Goal: Navigation & Orientation: Find specific page/section

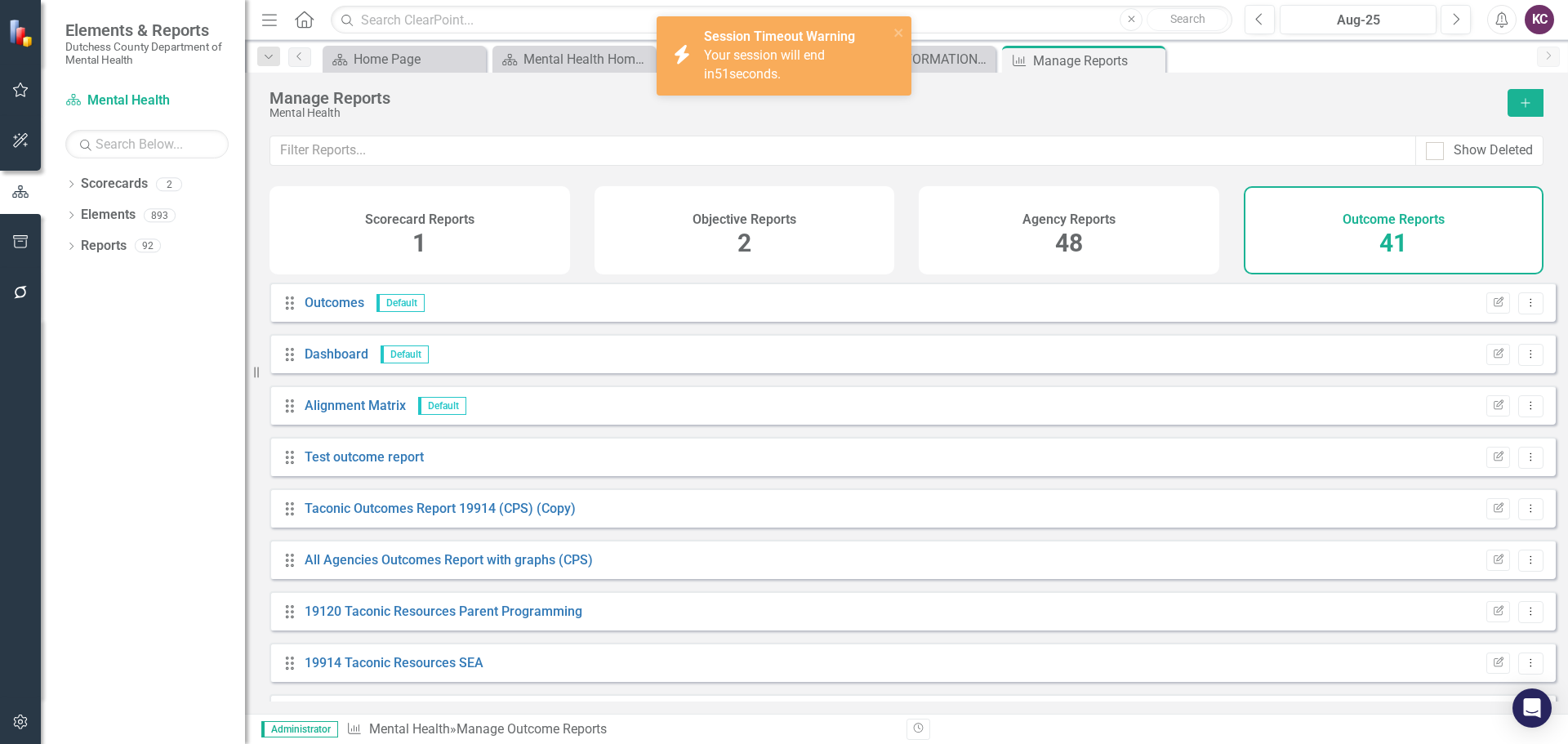
click at [950, 91] on div "Manage Reports" at bounding box center [881, 98] width 1222 height 18
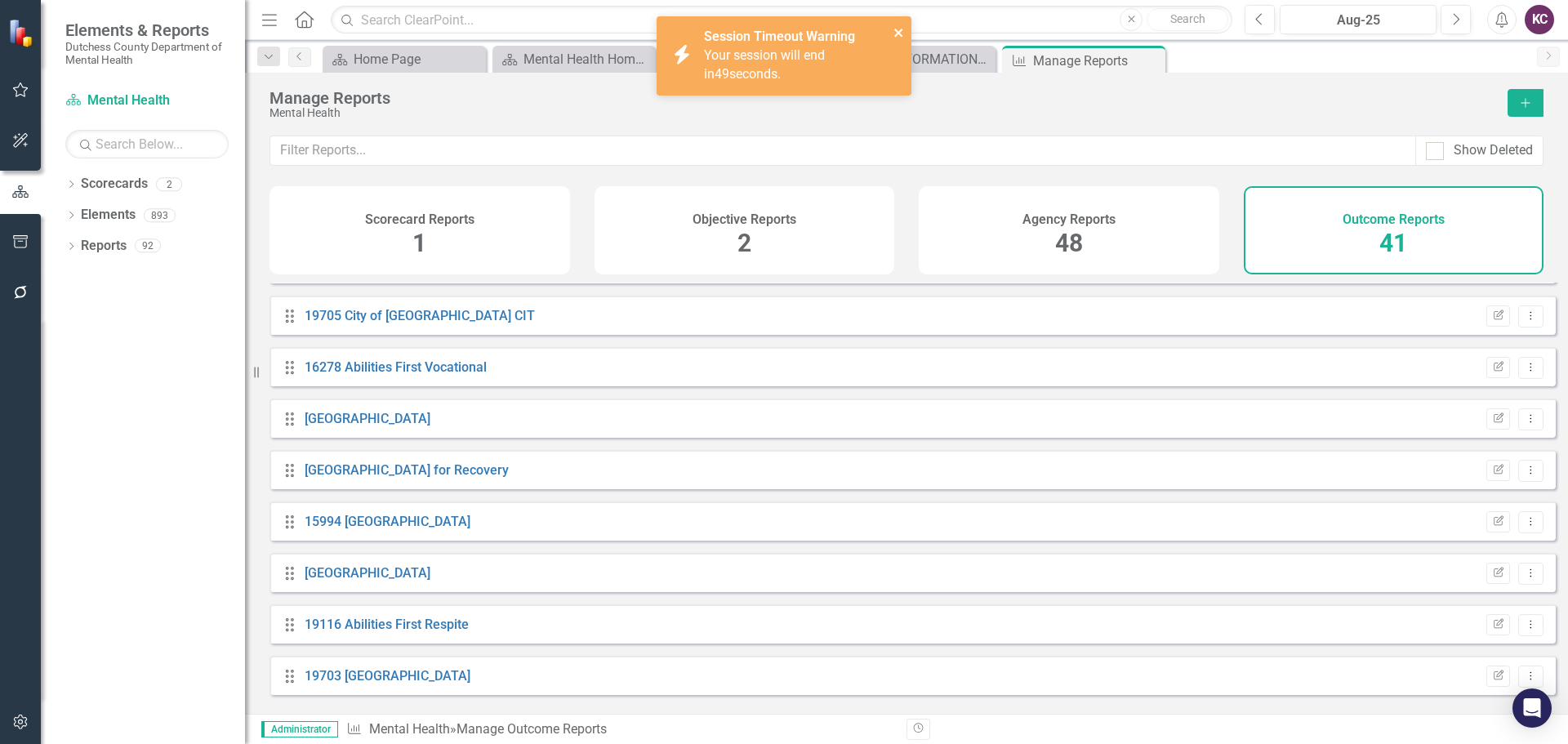
click at [902, 36] on icon "close" at bounding box center [898, 33] width 8 height 8
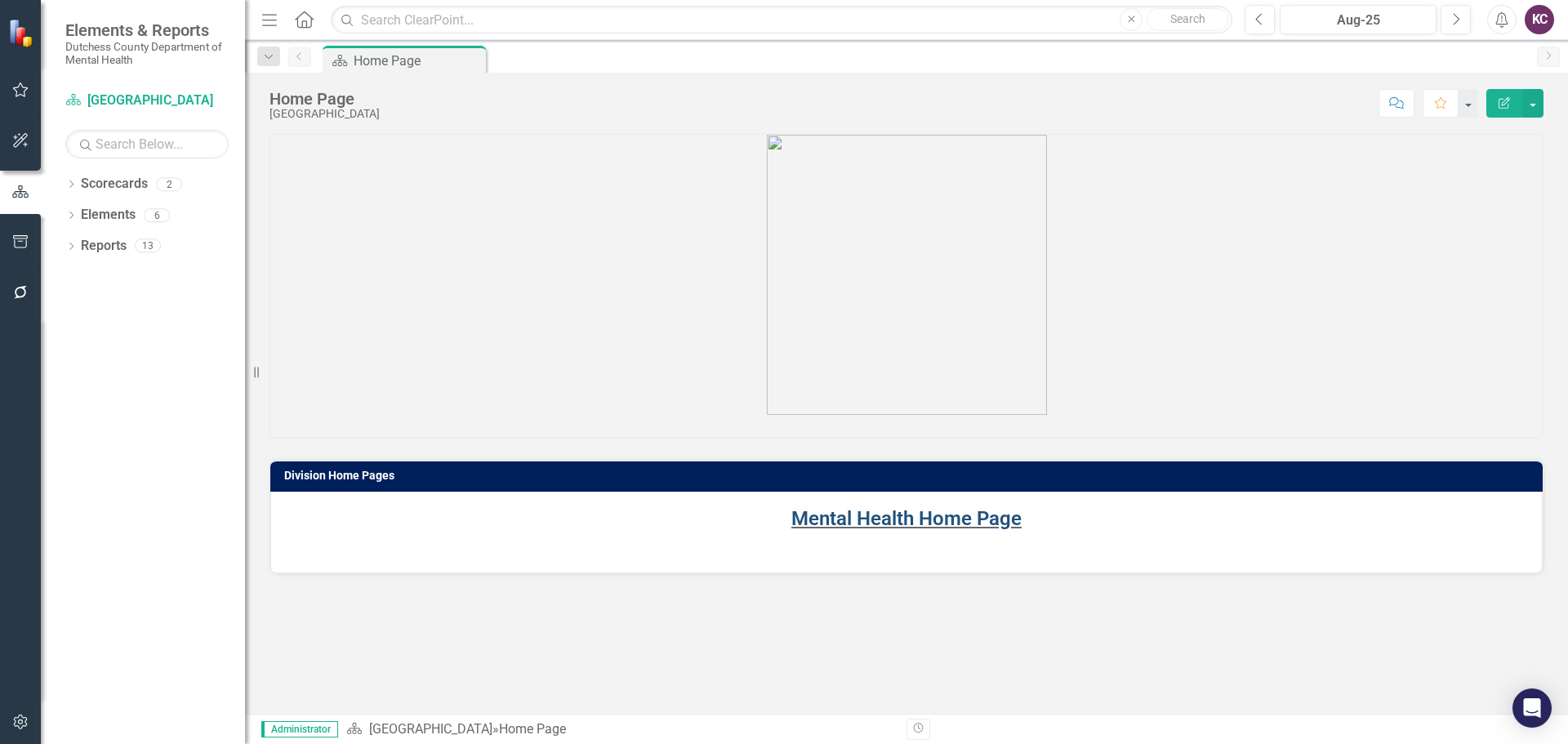
click at [924, 519] on link "Mental Health Home Page" at bounding box center [907, 518] width 231 height 23
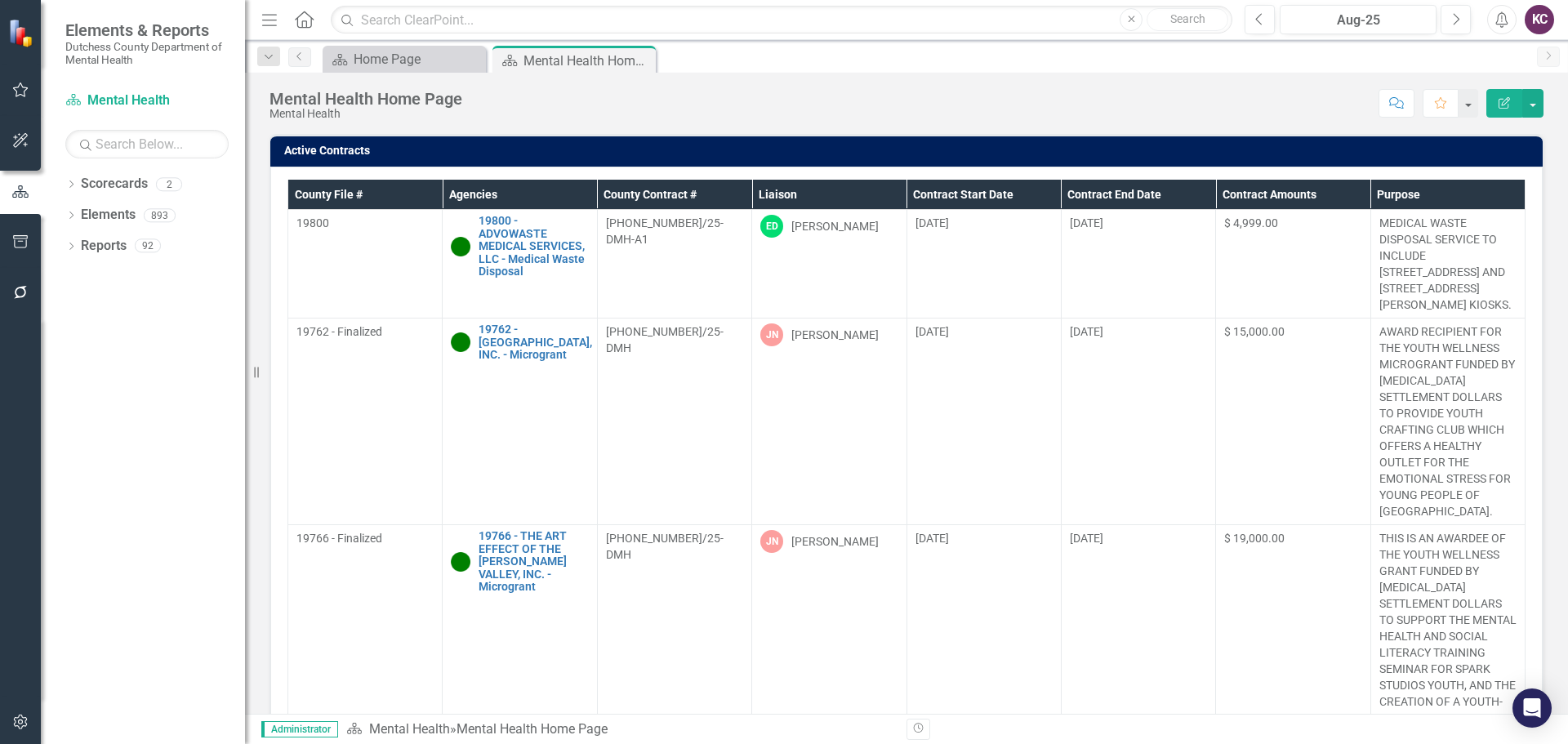
click at [154, 372] on div "Dropdown Scorecards 2 Dutchess County Mental Health Dropdown Elements 893 Dropd…" at bounding box center [143, 458] width 205 height 574
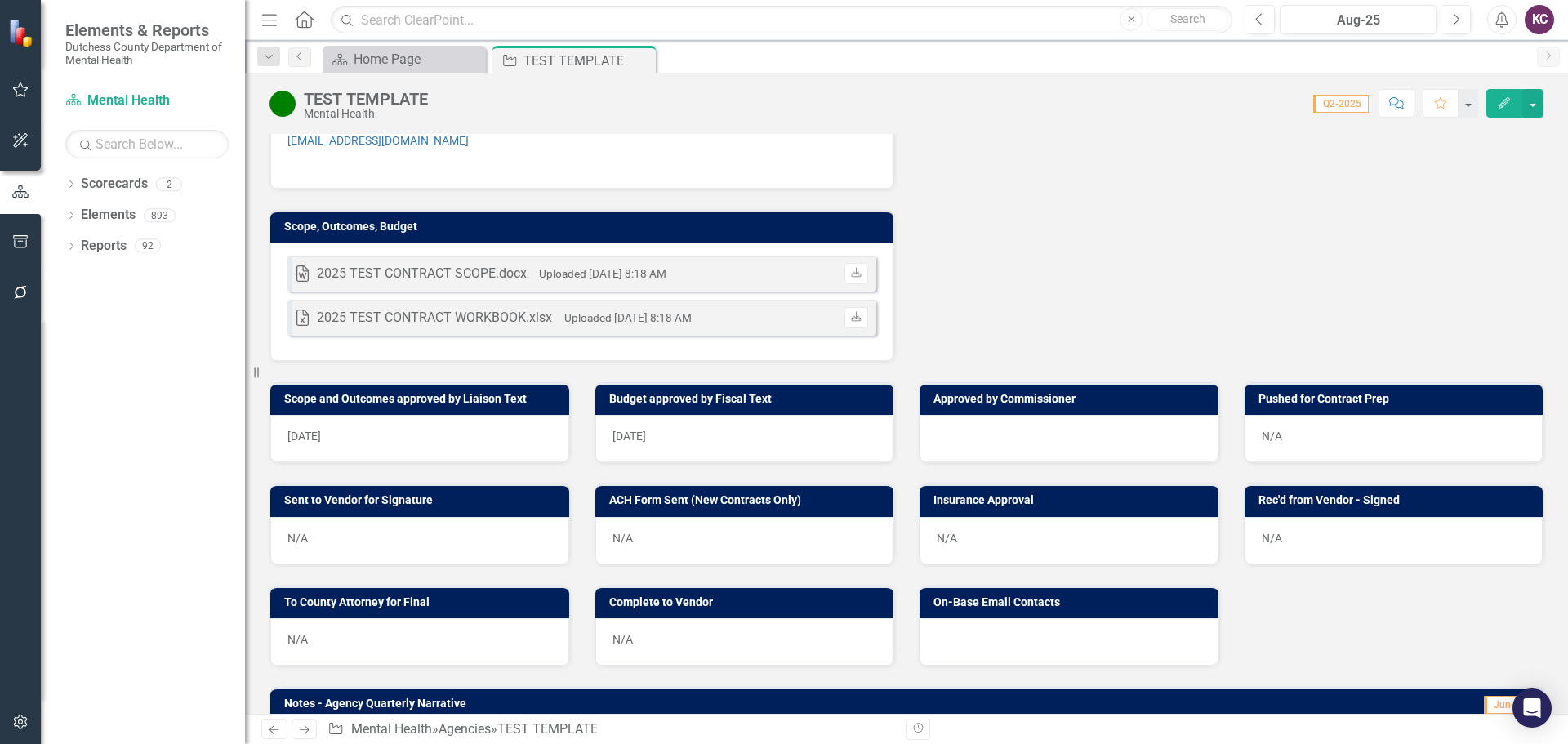
scroll to position [572, 0]
